Goal: Find specific page/section: Find specific page/section

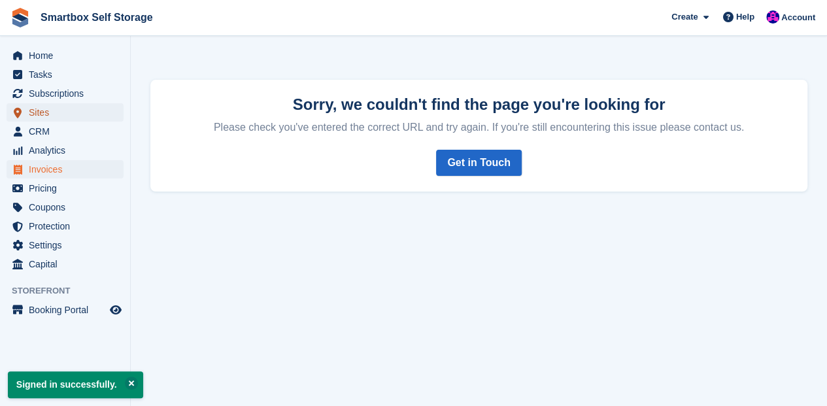
click at [34, 115] on span "Sites" at bounding box center [68, 112] width 78 height 18
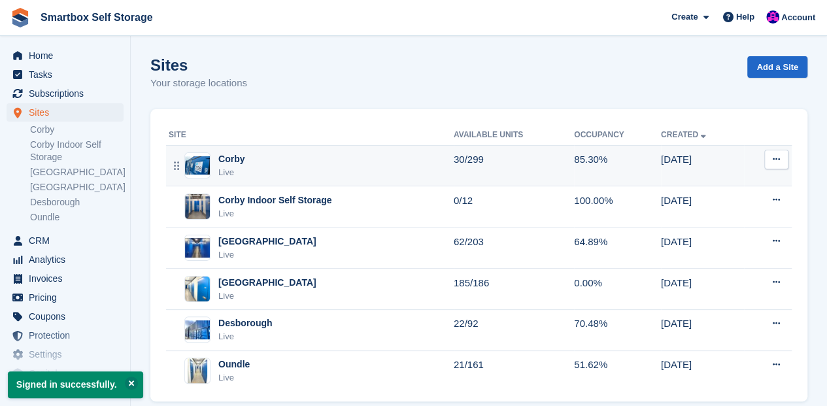
scroll to position [22, 0]
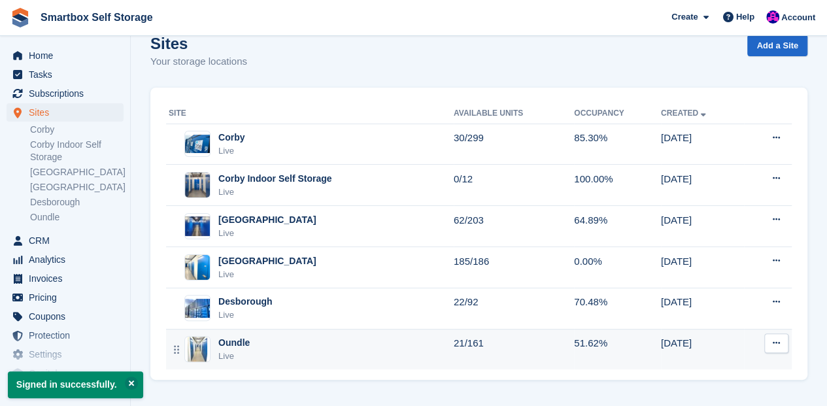
click at [240, 345] on div "Oundle" at bounding box center [233, 343] width 31 height 14
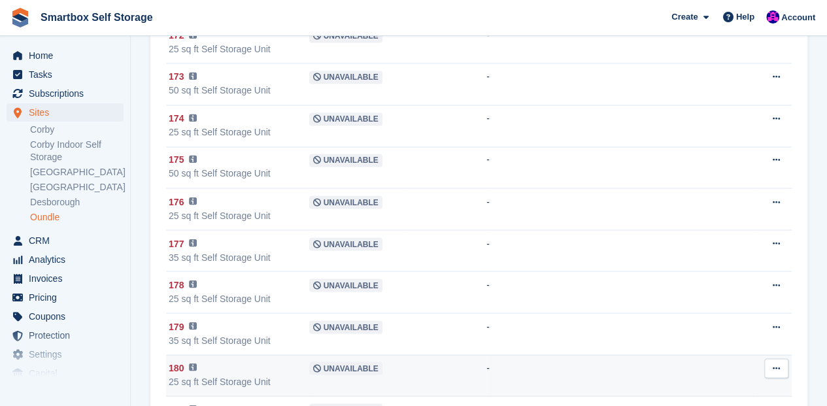
scroll to position [1219, 0]
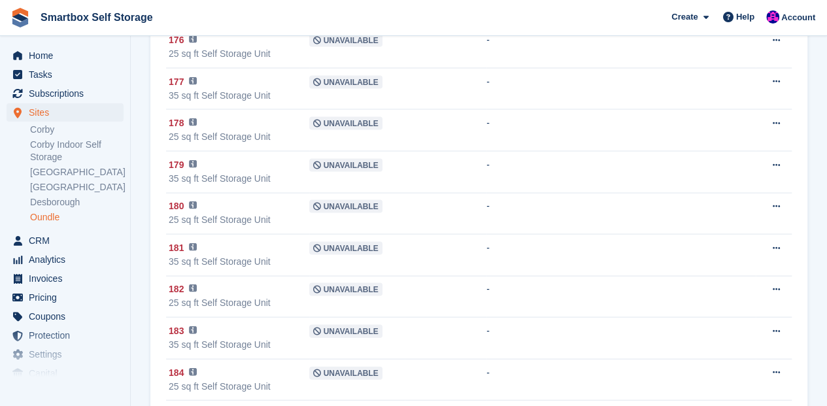
click at [44, 216] on link "Oundle" at bounding box center [76, 217] width 93 height 12
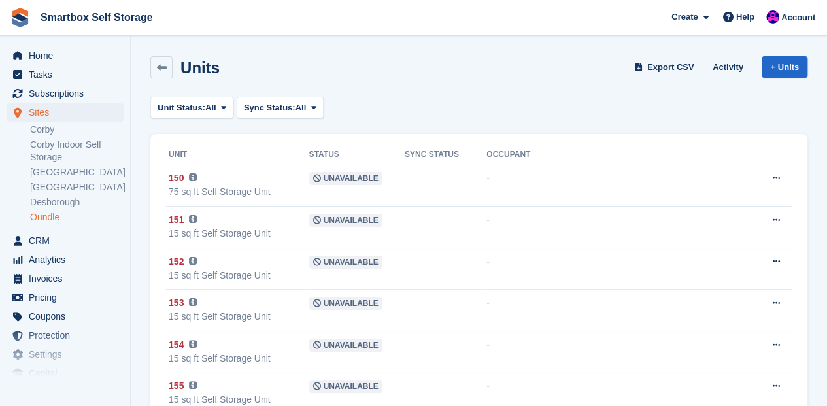
click at [52, 218] on link "Oundle" at bounding box center [76, 217] width 93 height 12
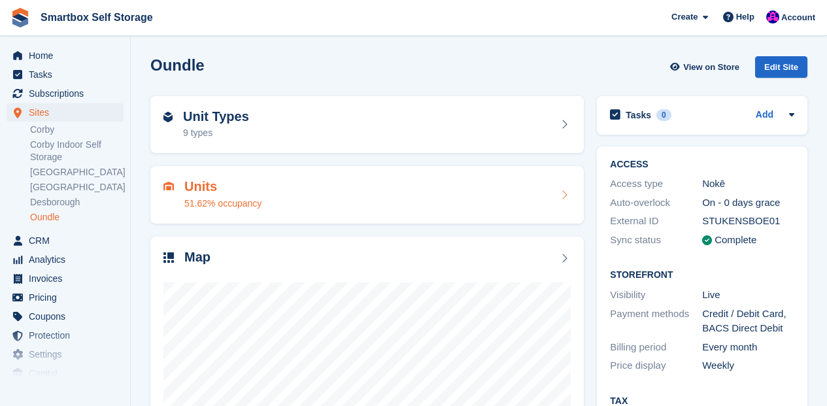
scroll to position [67, 0]
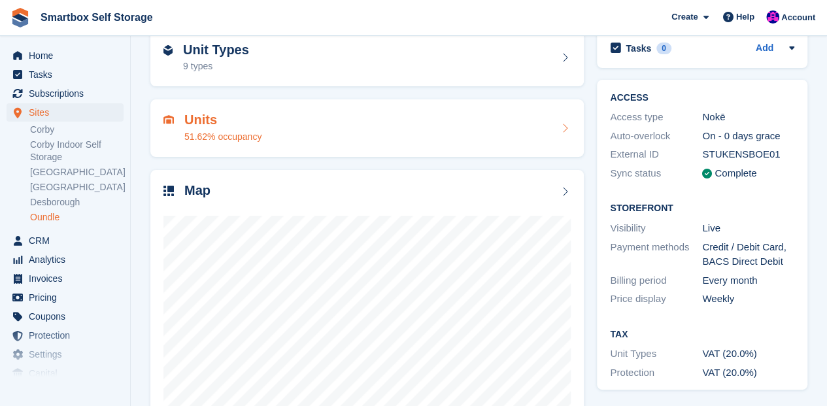
click at [208, 121] on h2 "Units" at bounding box center [222, 119] width 77 height 15
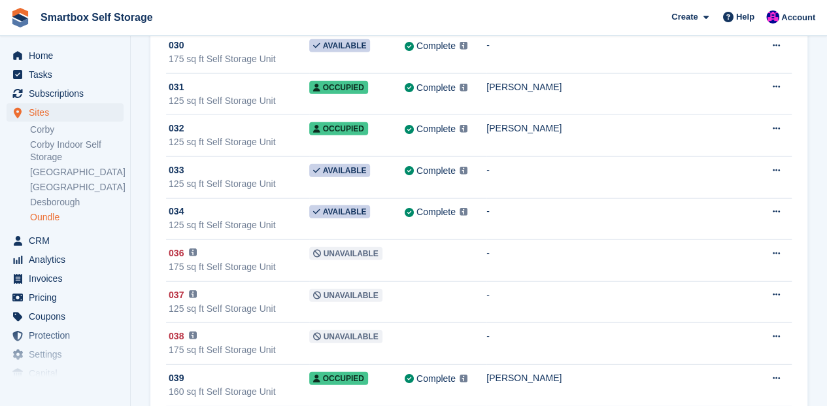
scroll to position [4095, 0]
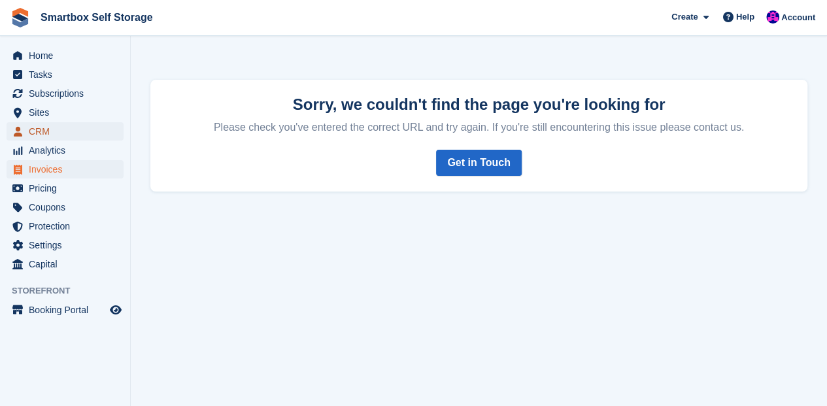
click at [28, 131] on link "CRM" at bounding box center [65, 131] width 117 height 18
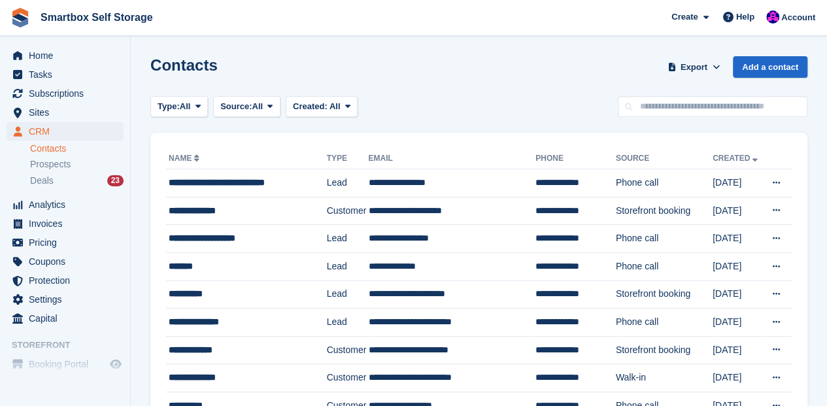
click at [37, 149] on link "Contacts" at bounding box center [76, 148] width 93 height 12
click at [664, 108] on input "text" at bounding box center [713, 107] width 190 height 22
type input "***"
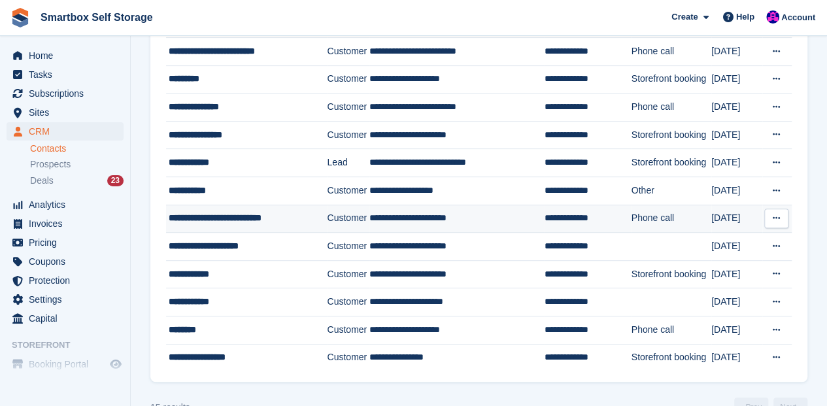
scroll to position [218, 0]
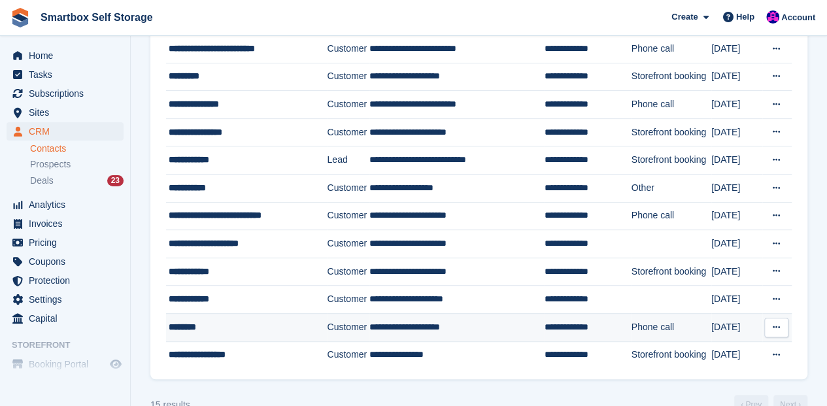
click at [193, 323] on div "********" at bounding box center [243, 327] width 148 height 14
